Goal: Information Seeking & Learning: Learn about a topic

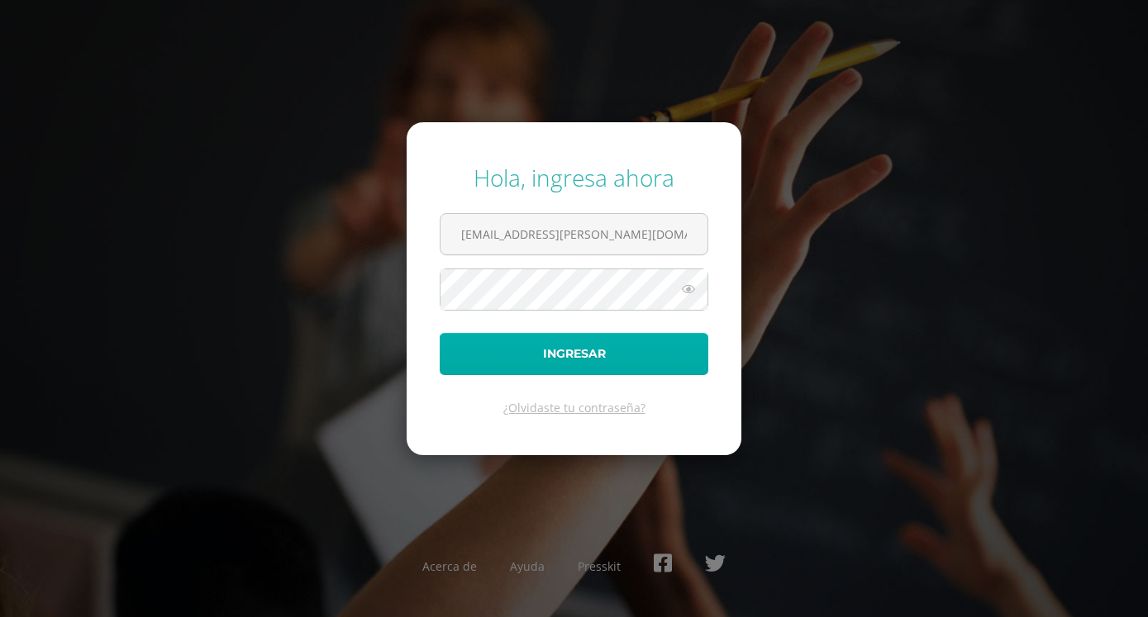
type input "[EMAIL_ADDRESS][PERSON_NAME][DOMAIN_NAME]"
click at [613, 363] on button "Ingresar" at bounding box center [574, 354] width 269 height 42
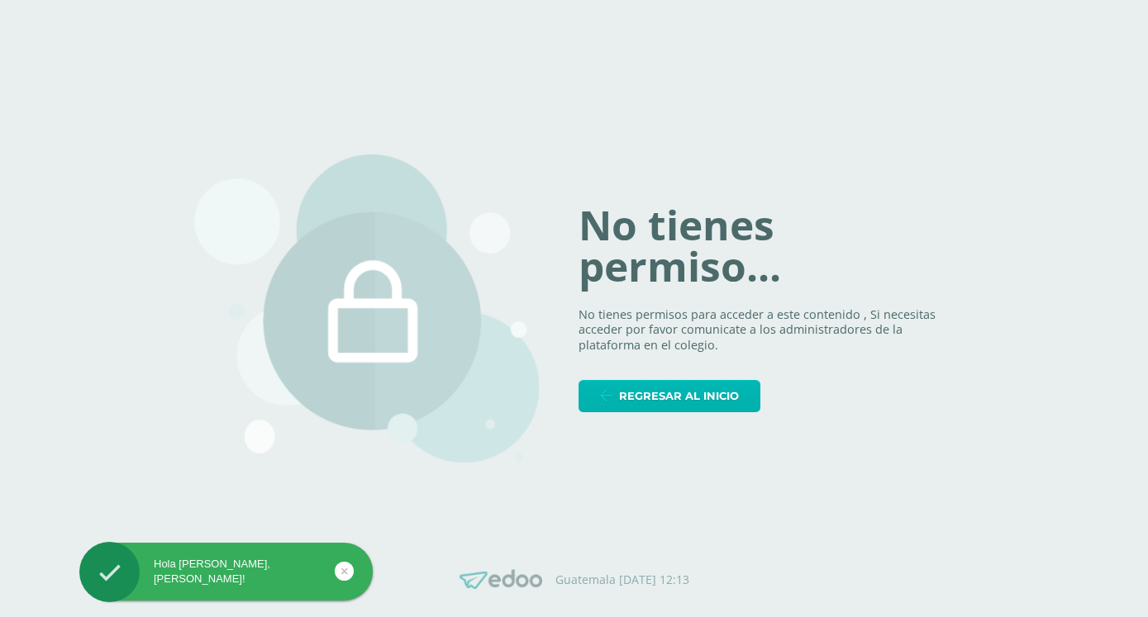
click at [641, 397] on span "Regresar al inicio" at bounding box center [679, 396] width 120 height 31
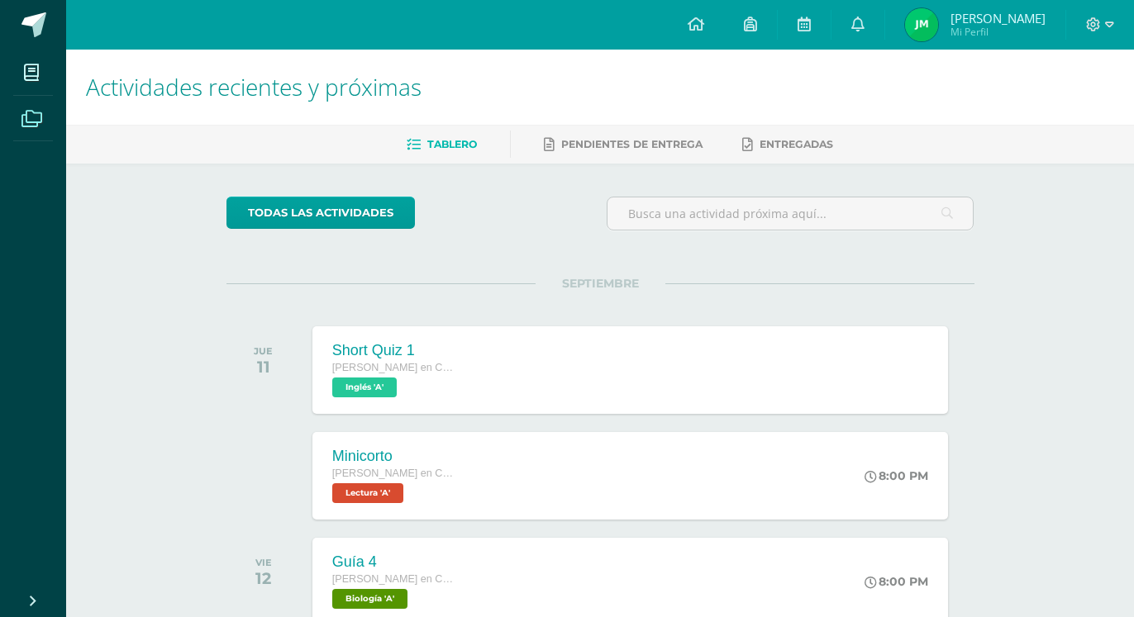
click at [29, 118] on icon at bounding box center [31, 119] width 21 height 17
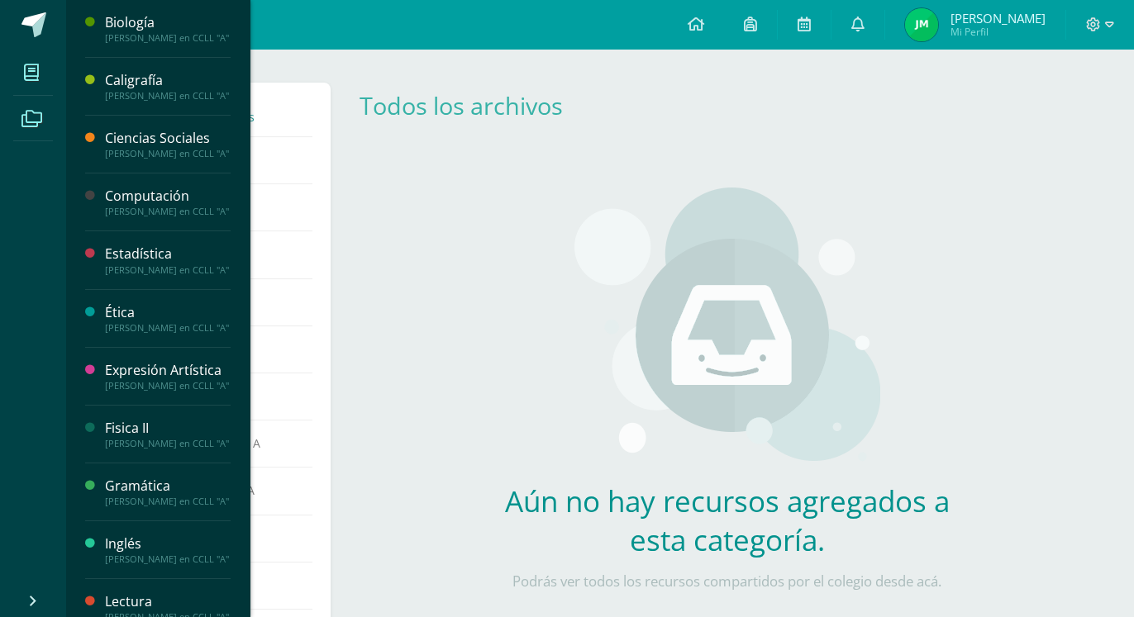
click at [25, 85] on span at bounding box center [31, 72] width 37 height 37
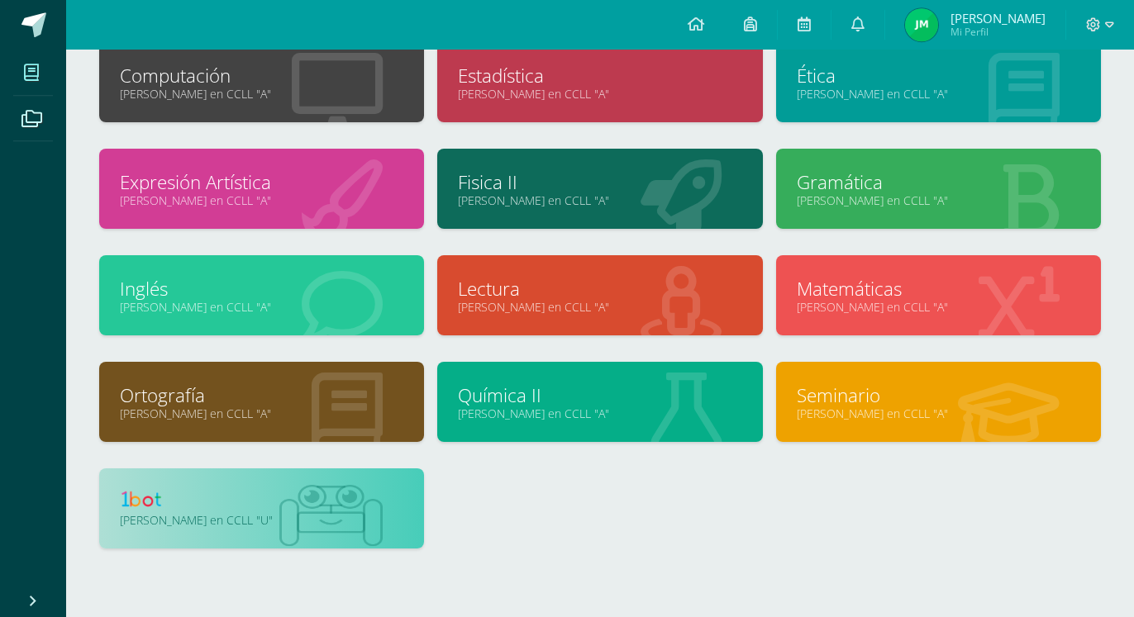
scroll to position [259, 0]
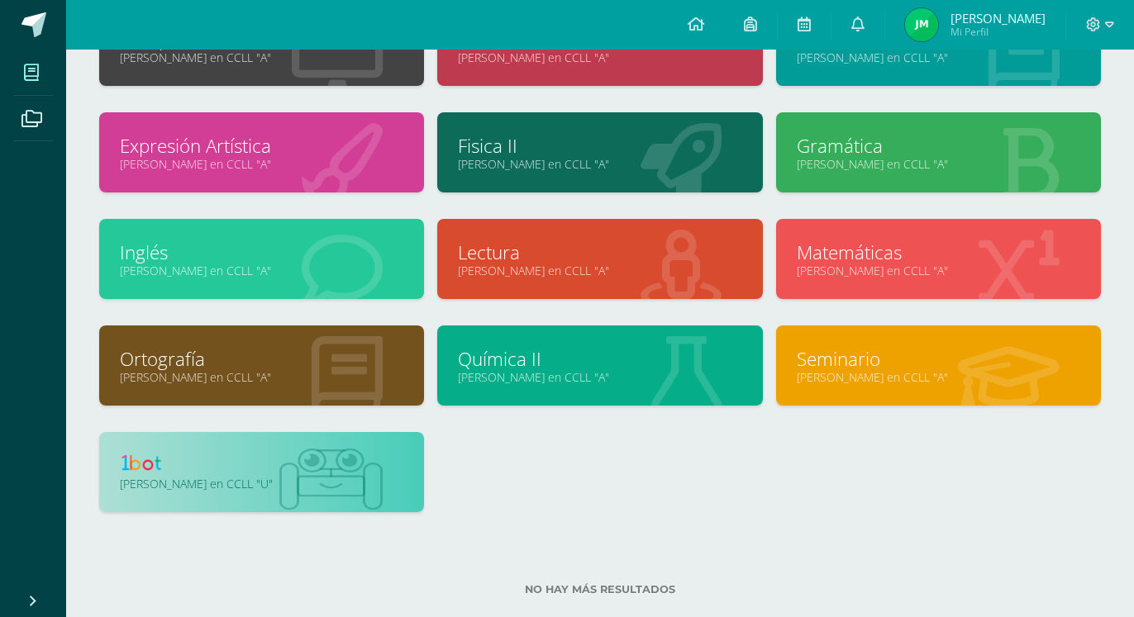
click at [278, 486] on link "[PERSON_NAME] en CCLL "U"" at bounding box center [261, 484] width 283 height 16
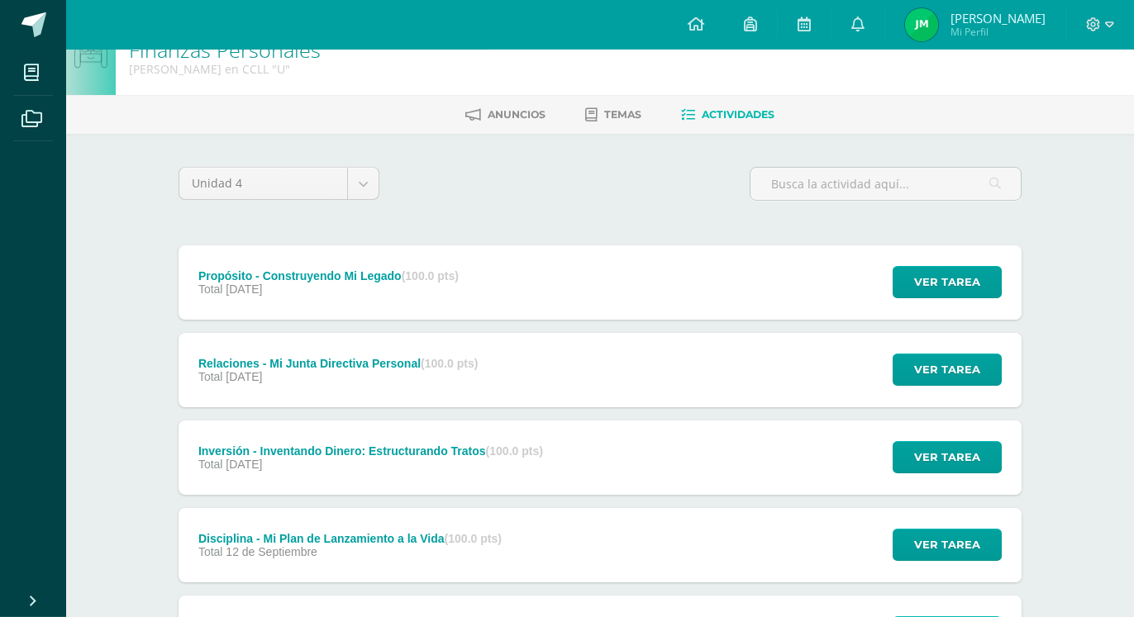
scroll to position [84, 0]
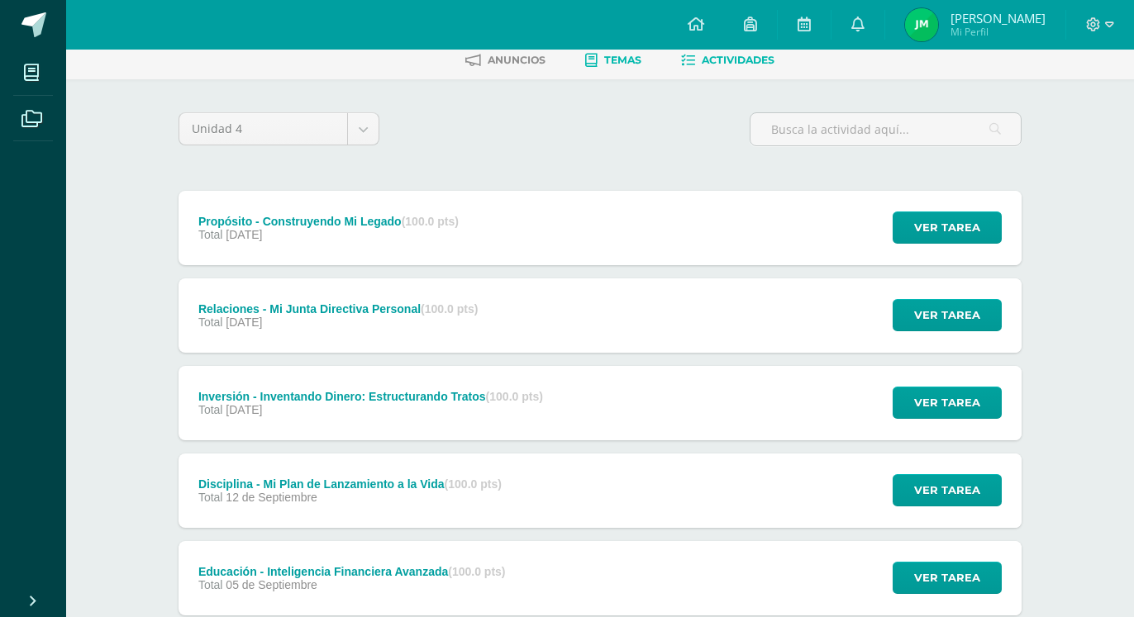
drag, startPoint x: 640, startPoint y: 79, endPoint x: 639, endPoint y: 63, distance: 16.5
click at [639, 78] on div "Finanzas Personales [PERSON_NAME] en CCLL "U" [GEOGRAPHIC_DATA] Temas Actividad…" at bounding box center [599, 389] width 1067 height 848
click at [639, 61] on span "Temas" at bounding box center [622, 60] width 37 height 12
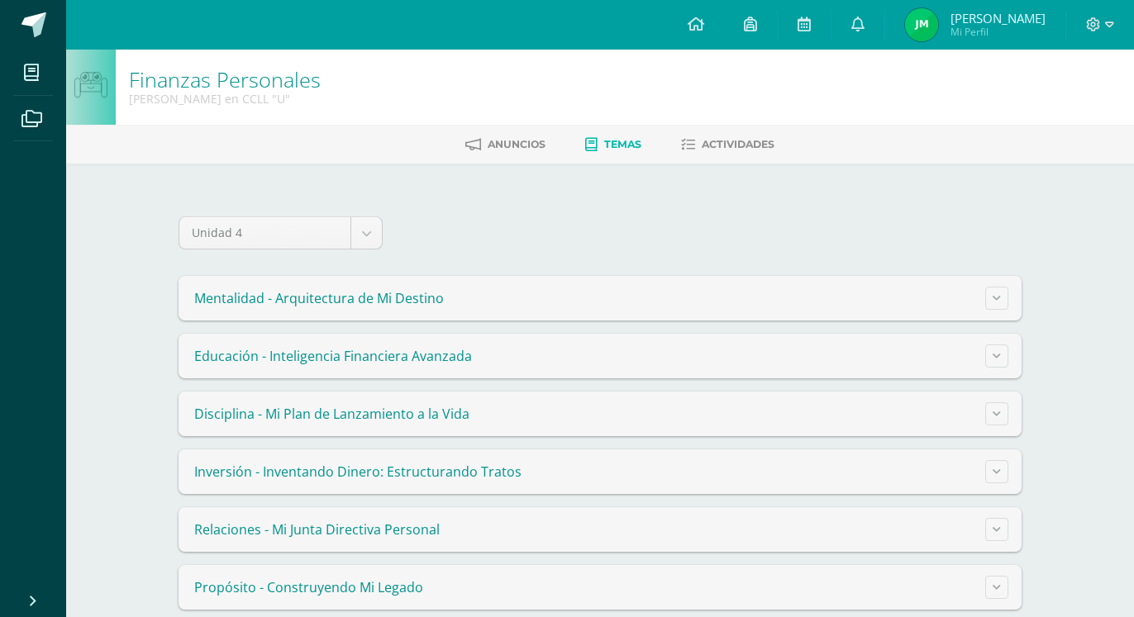
click at [507, 411] on summary "Disciplina - Mi Plan de Lanzamiento a la Vida" at bounding box center [599, 414] width 843 height 45
click at [1001, 423] on button at bounding box center [996, 413] width 23 height 23
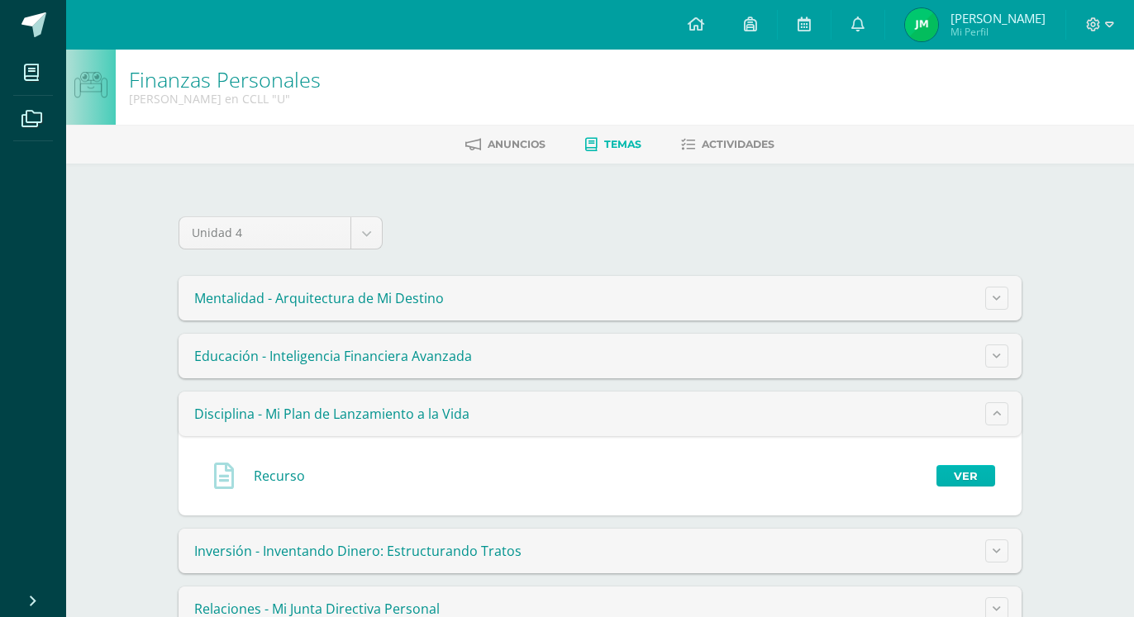
click at [985, 473] on link "Ver" at bounding box center [965, 475] width 59 height 21
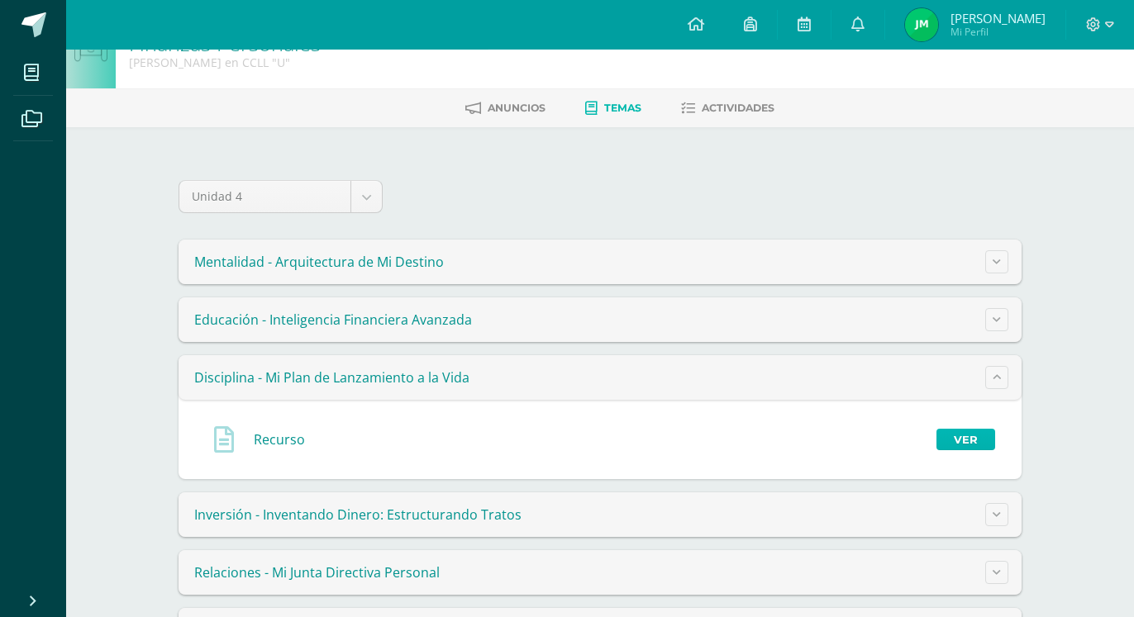
scroll to position [84, 0]
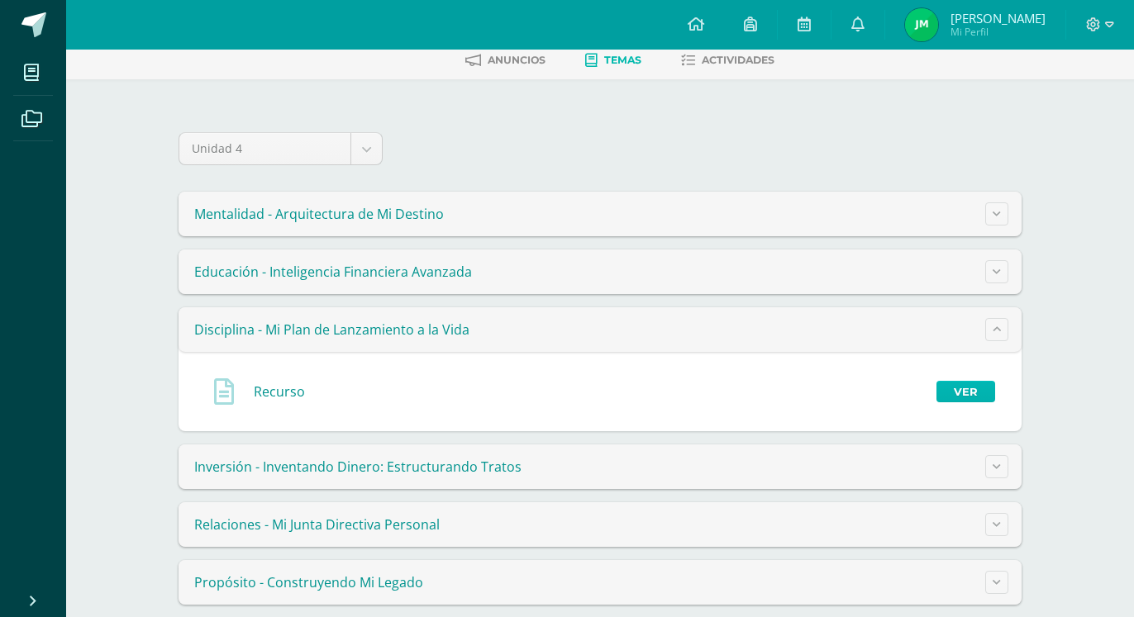
click at [966, 393] on link "Ver" at bounding box center [965, 391] width 59 height 21
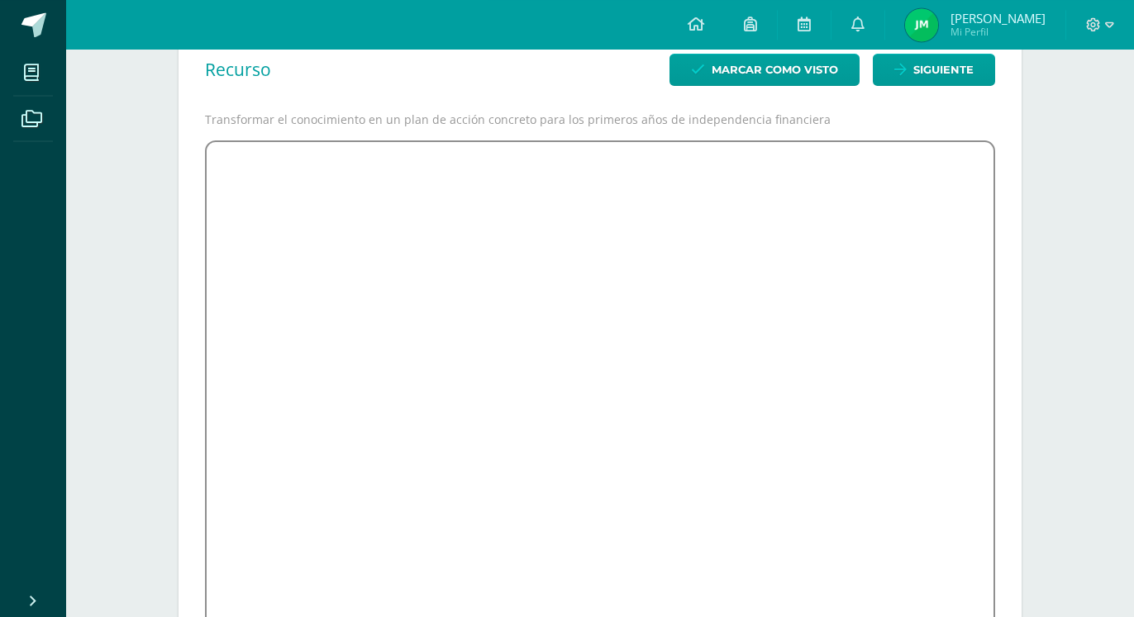
scroll to position [169, 0]
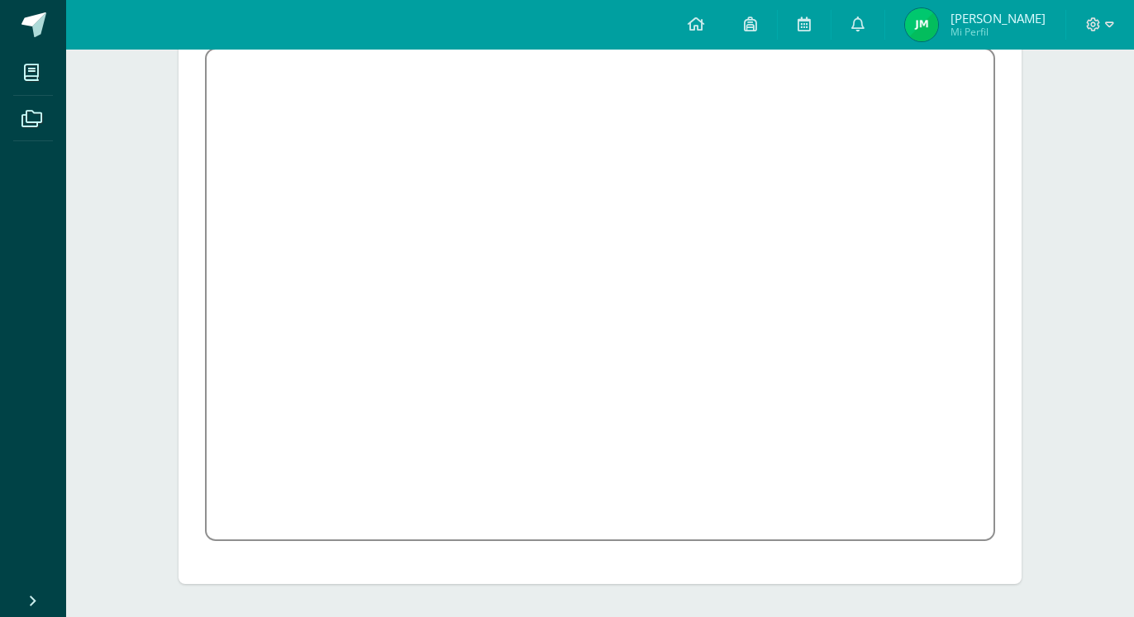
scroll to position [178, 0]
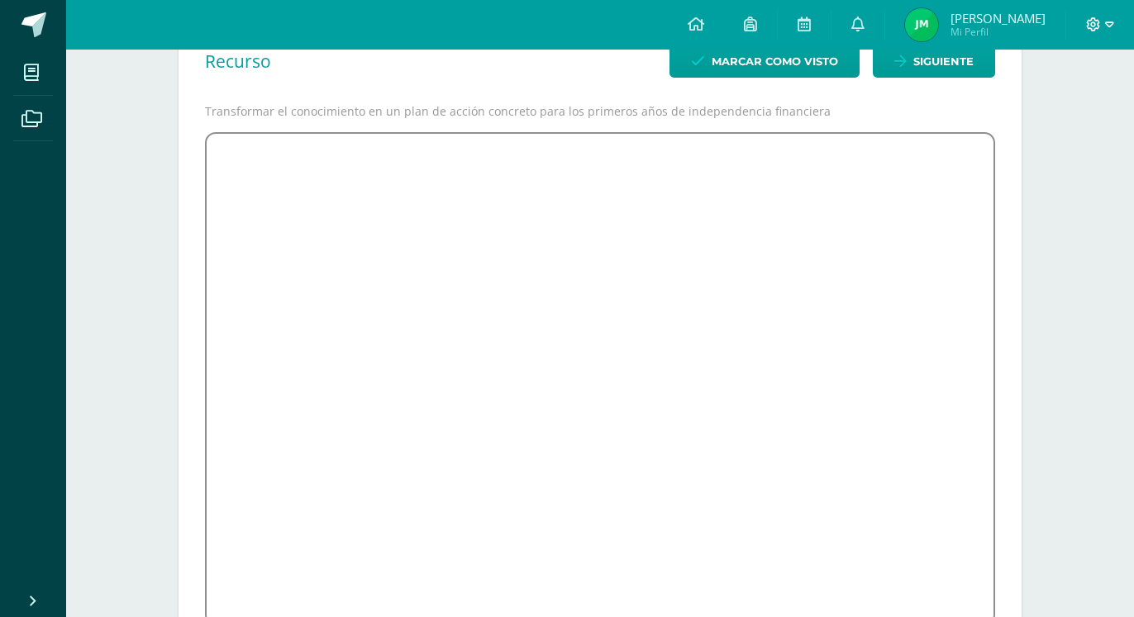
click at [1103, 25] on span at bounding box center [1100, 25] width 28 height 18
click at [1089, 109] on span "Cerrar sesión" at bounding box center [1057, 113] width 74 height 16
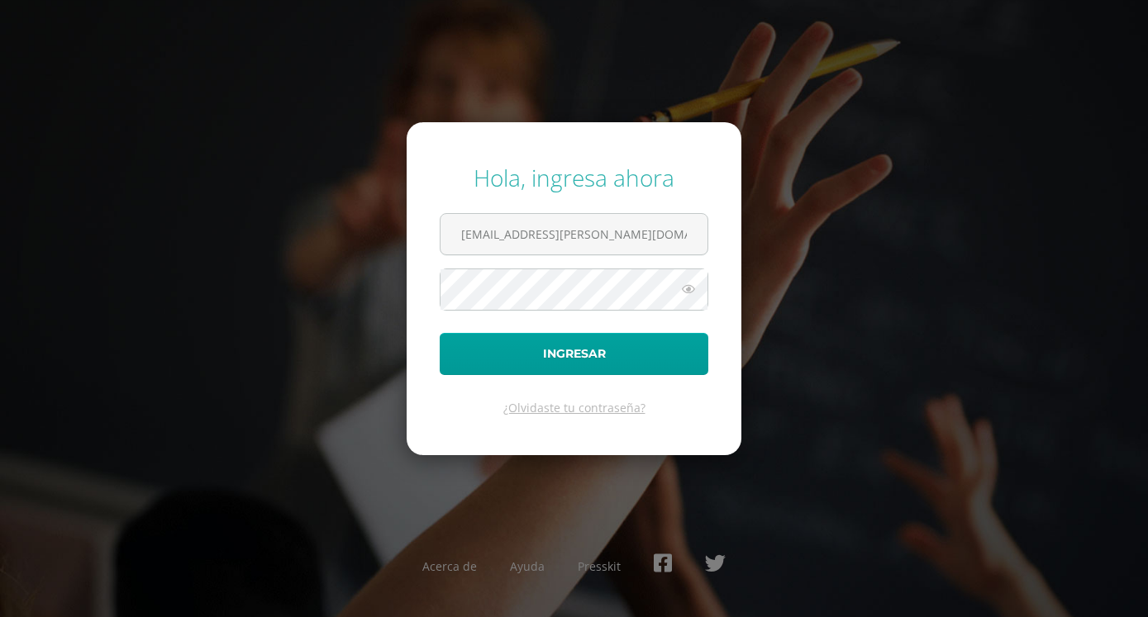
type input "2024054@fatima.edoo.gt"
